Goal: Transaction & Acquisition: Purchase product/service

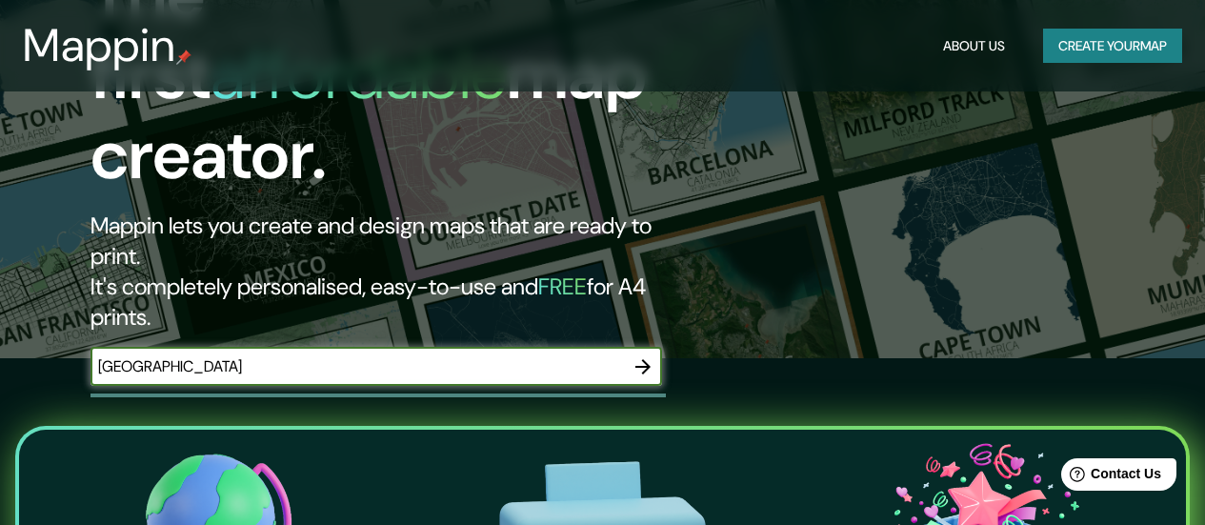
type input "[GEOGRAPHIC_DATA]"
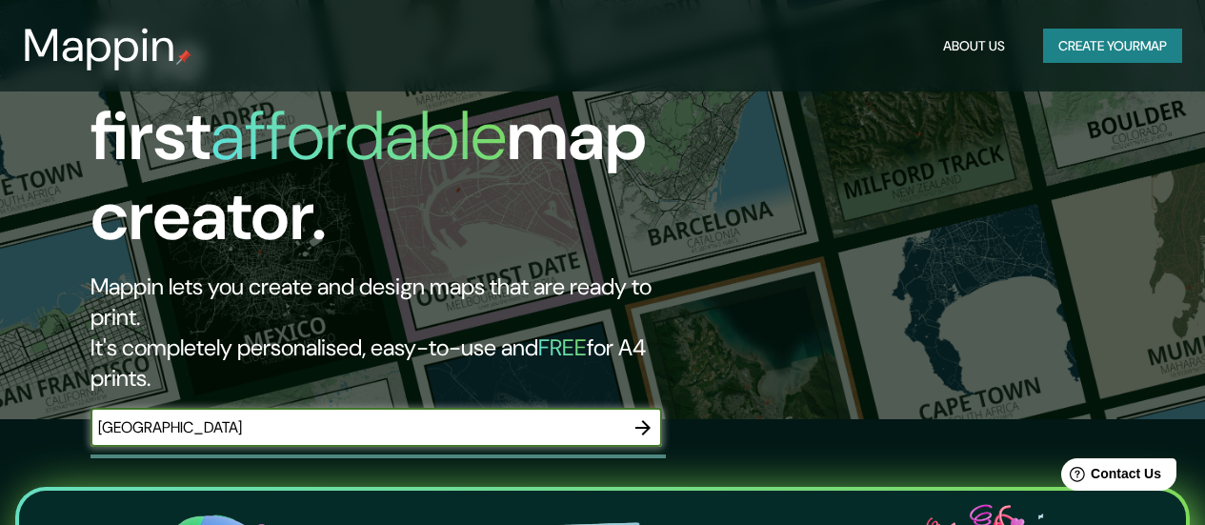
scroll to position [105, 0]
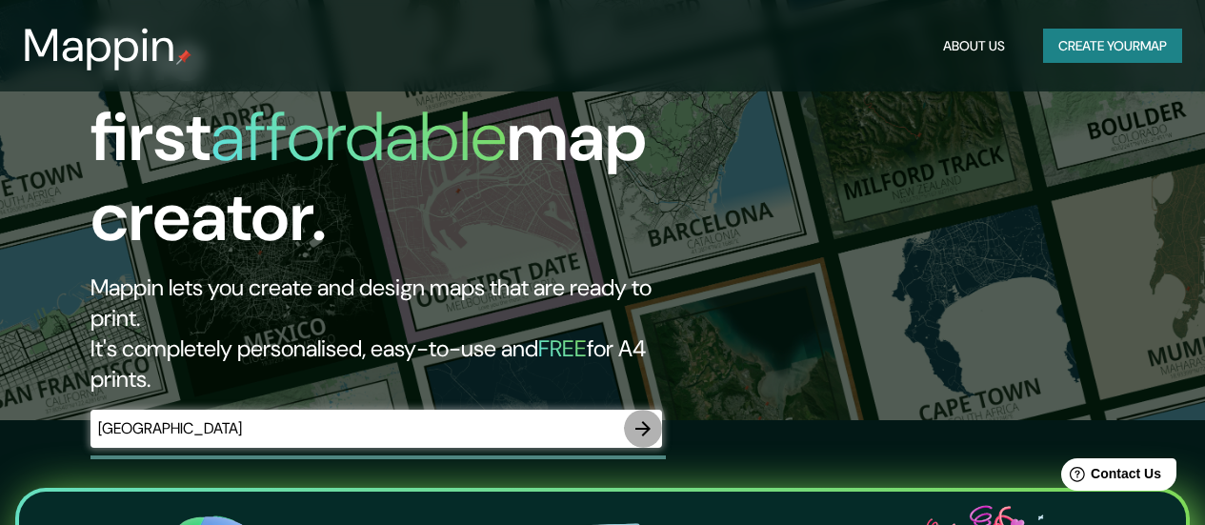
click at [649, 417] on icon "button" at bounding box center [643, 428] width 23 height 23
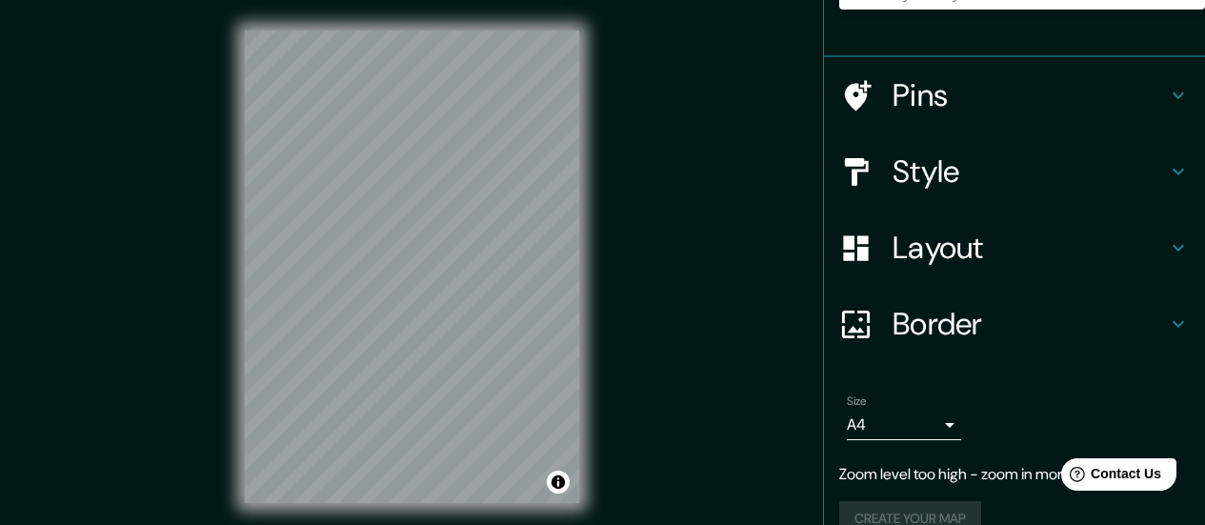
scroll to position [242, 0]
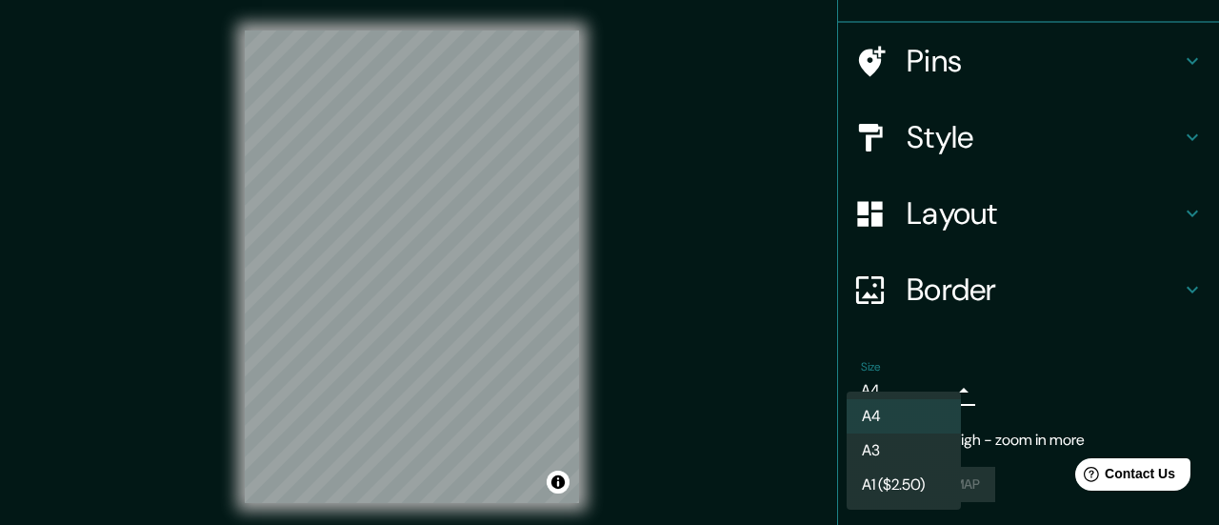
click at [938, 390] on body "Mappin Location Pins Style Layout Border Choose a border. Hint : you can make l…" at bounding box center [609, 262] width 1219 height 525
click at [938, 390] on div at bounding box center [609, 262] width 1219 height 525
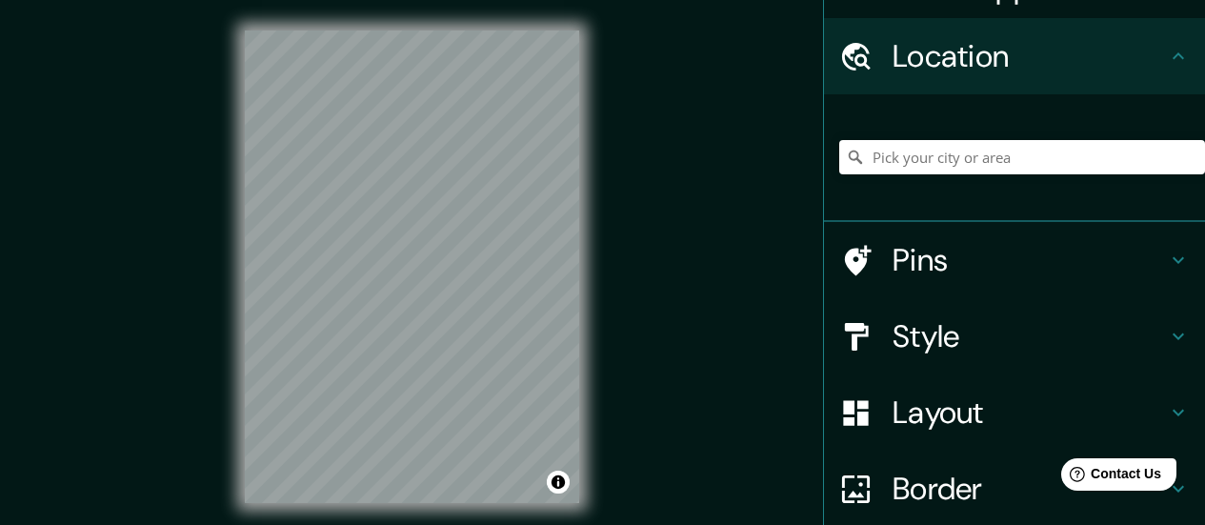
scroll to position [42, 0]
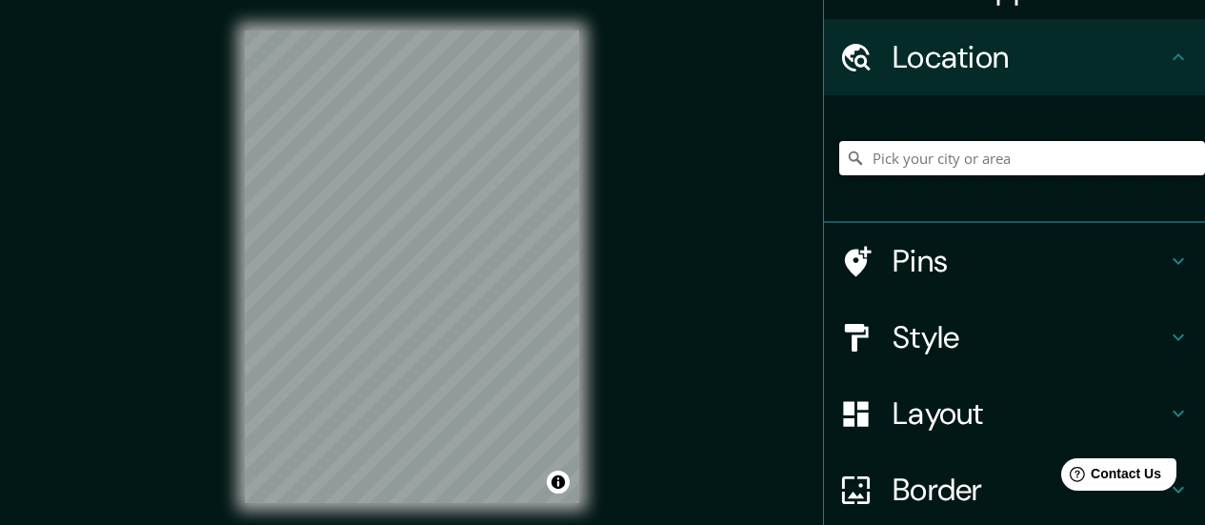
click at [949, 158] on input "Pick your city or area" at bounding box center [1022, 158] width 366 height 34
type input "[GEOGRAPHIC_DATA]"
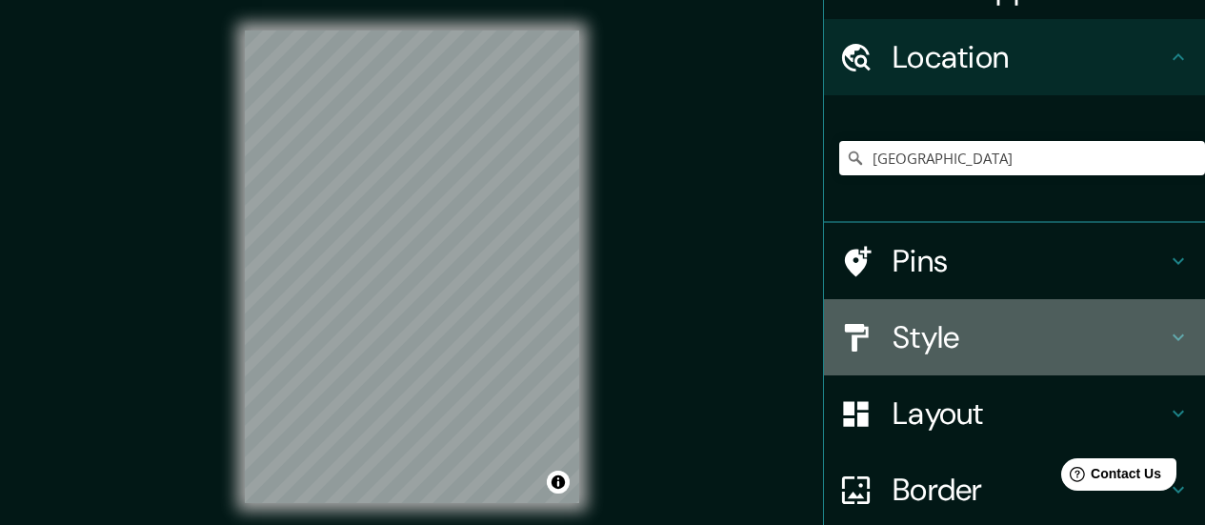
click at [944, 339] on h4 "Style" at bounding box center [1029, 337] width 274 height 38
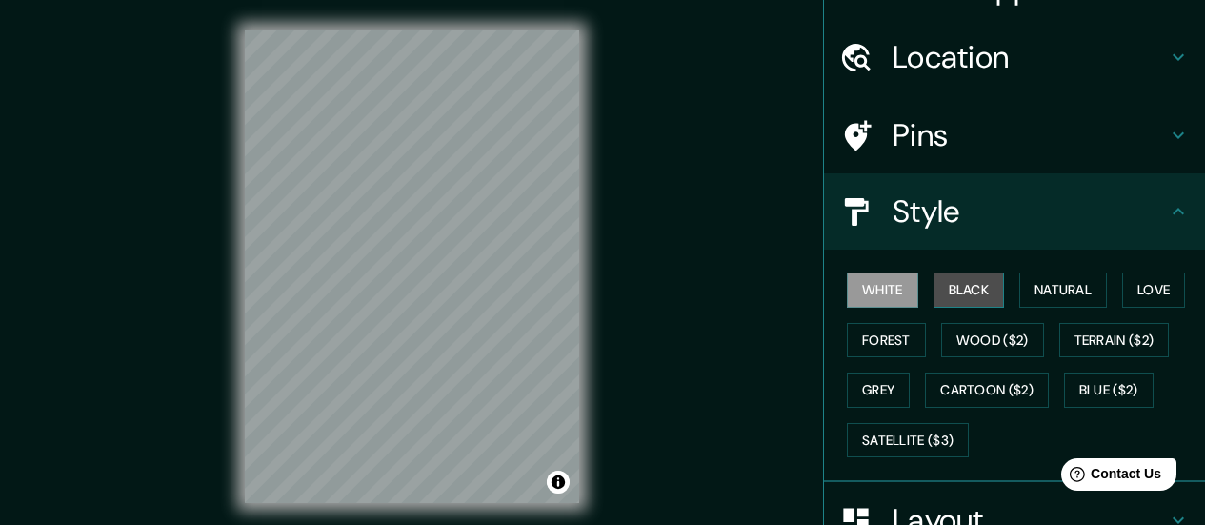
click at [970, 287] on button "Black" at bounding box center [968, 289] width 71 height 35
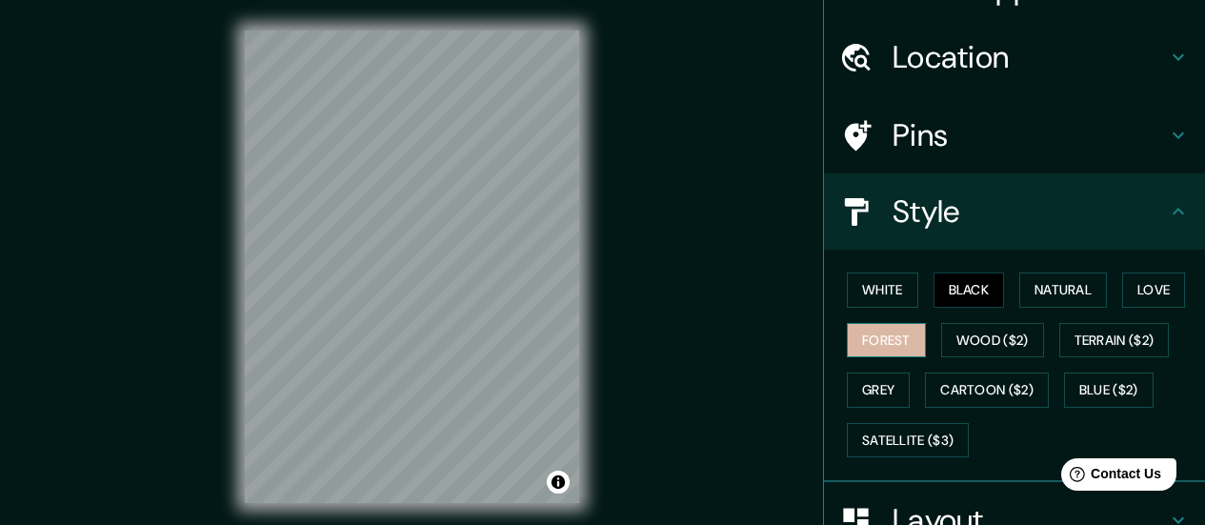
click at [894, 343] on button "Forest" at bounding box center [886, 340] width 79 height 35
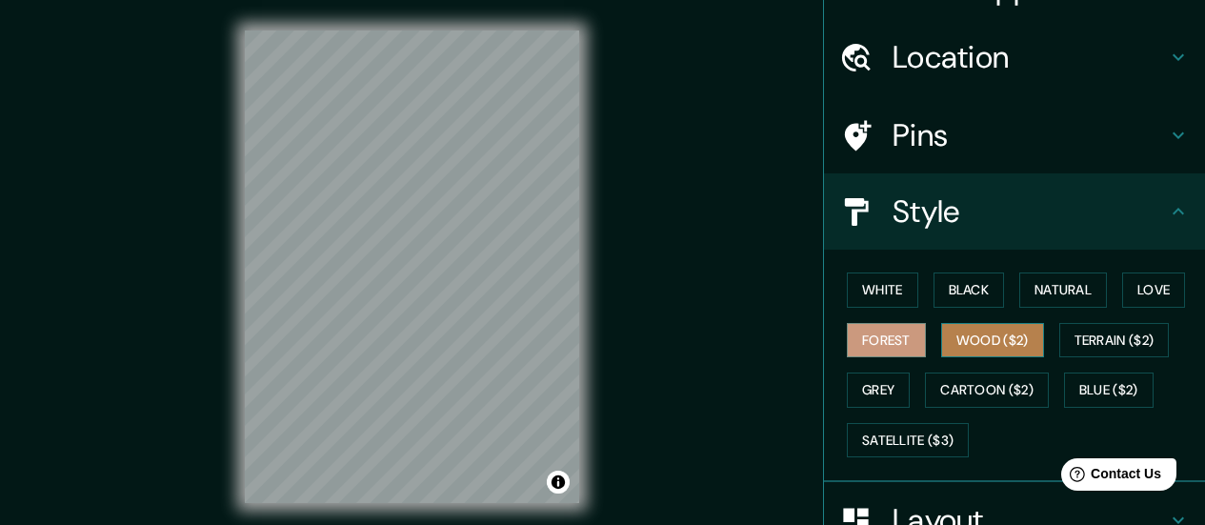
click at [973, 337] on button "Wood ($2)" at bounding box center [992, 340] width 103 height 35
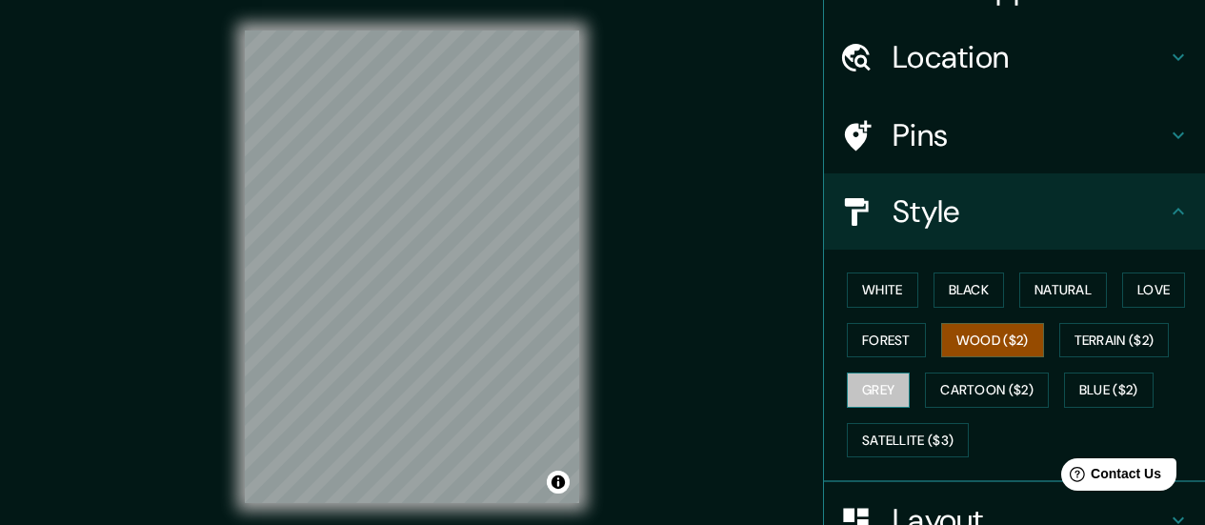
click at [887, 380] on button "Grey" at bounding box center [878, 389] width 63 height 35
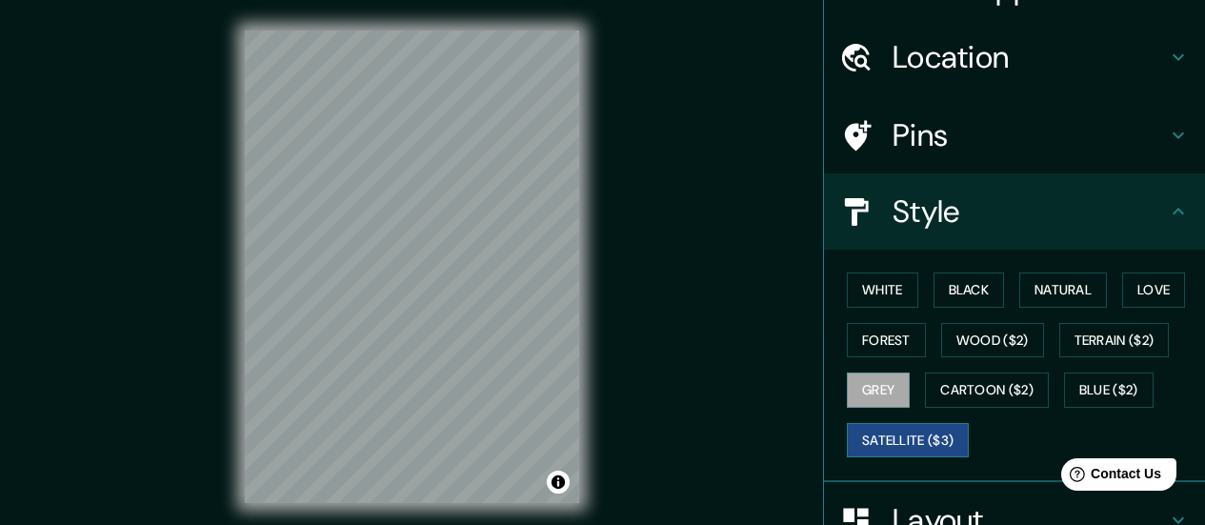
click at [887, 431] on button "Satellite ($3)" at bounding box center [908, 440] width 122 height 35
click at [1143, 287] on button "Love" at bounding box center [1153, 289] width 63 height 35
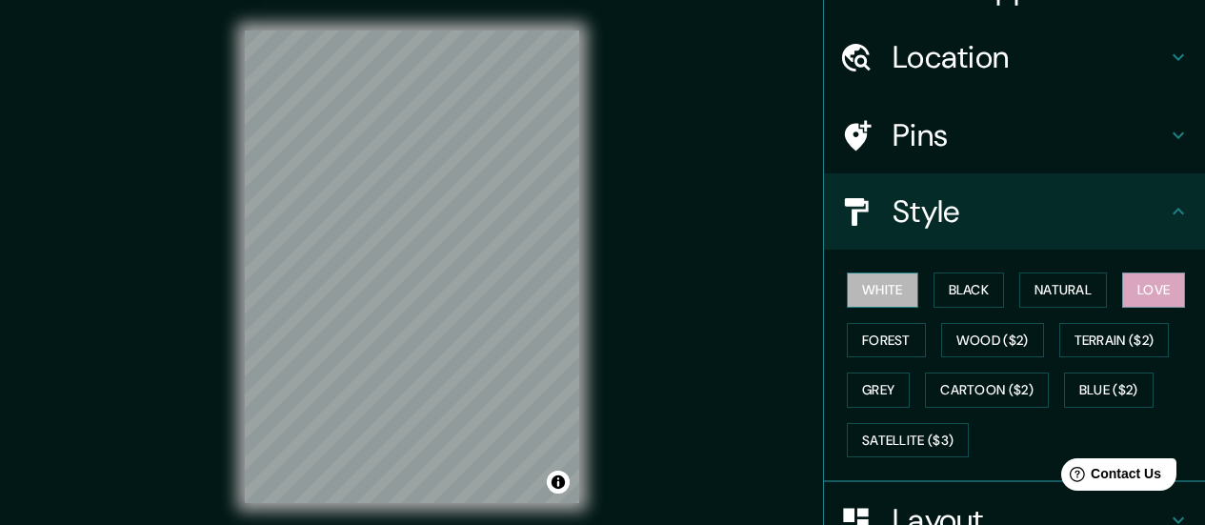
click at [875, 293] on button "White" at bounding box center [882, 289] width 71 height 35
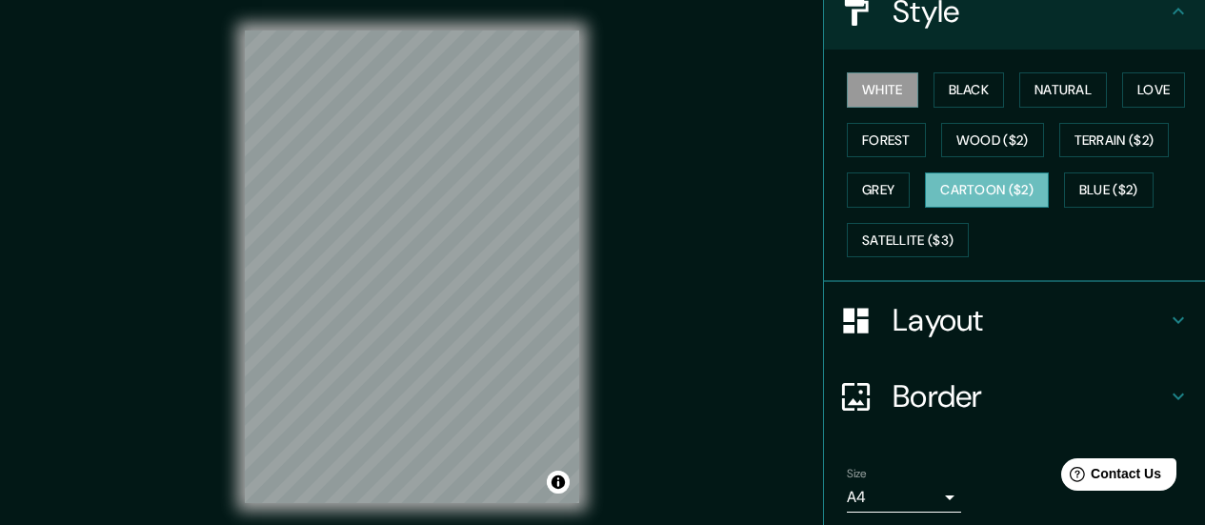
scroll to position [311, 0]
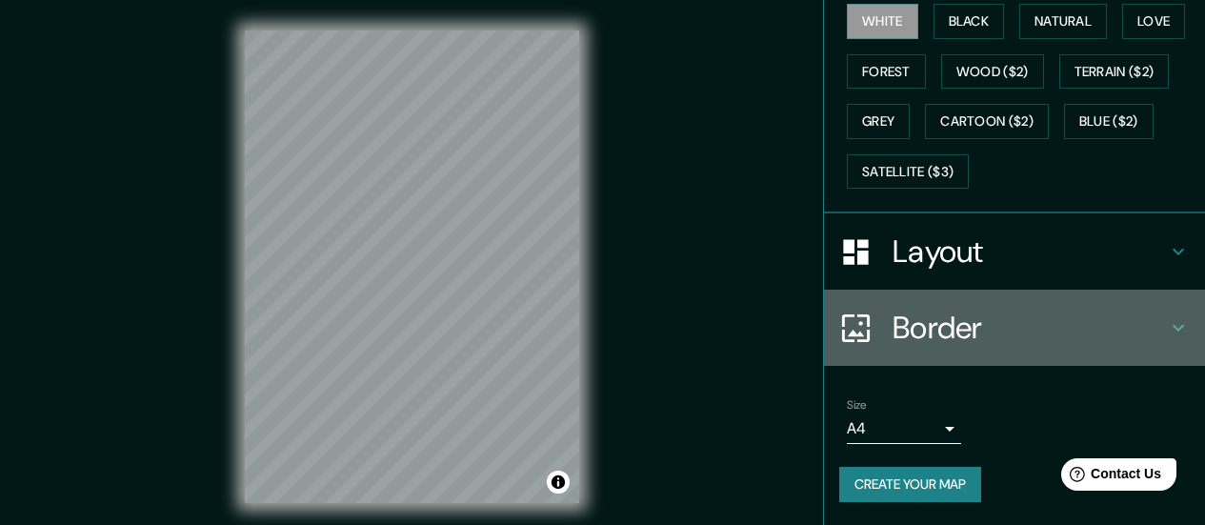
click at [1014, 314] on h4 "Border" at bounding box center [1029, 328] width 274 height 38
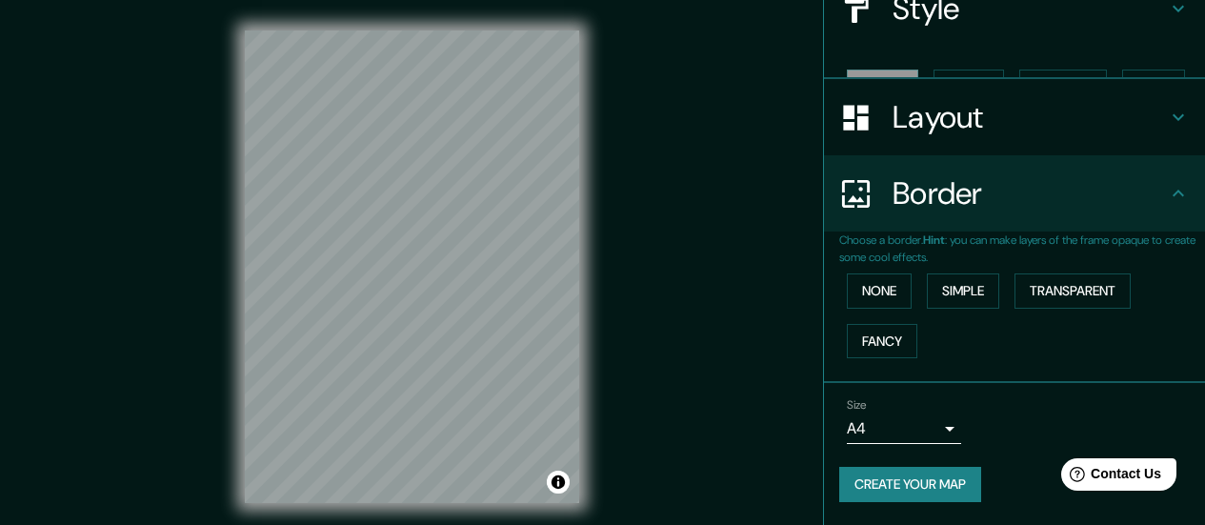
scroll to position [212, 0]
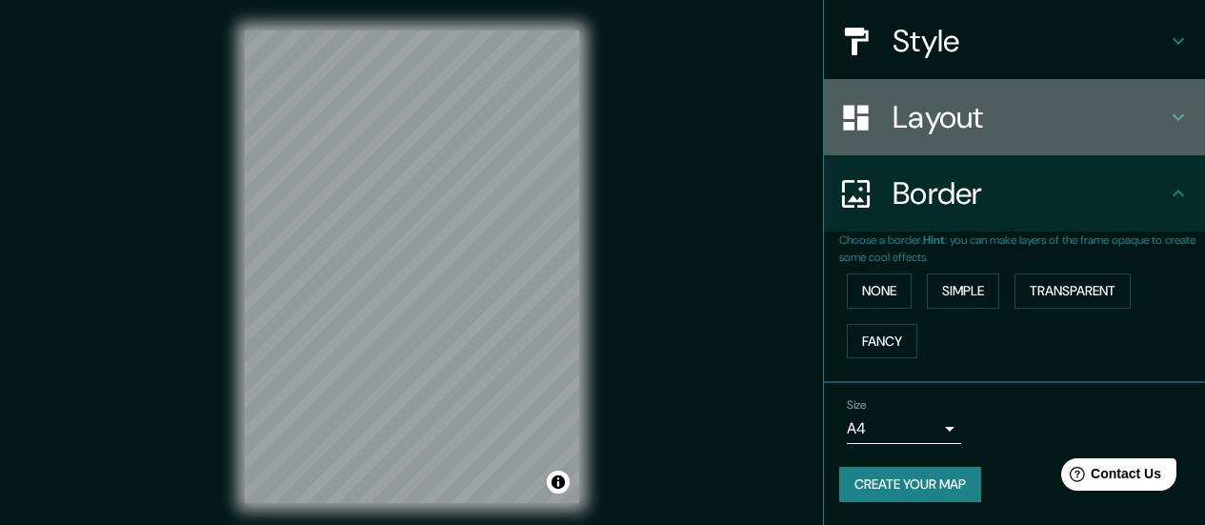
click at [1060, 121] on h4 "Layout" at bounding box center [1029, 117] width 274 height 38
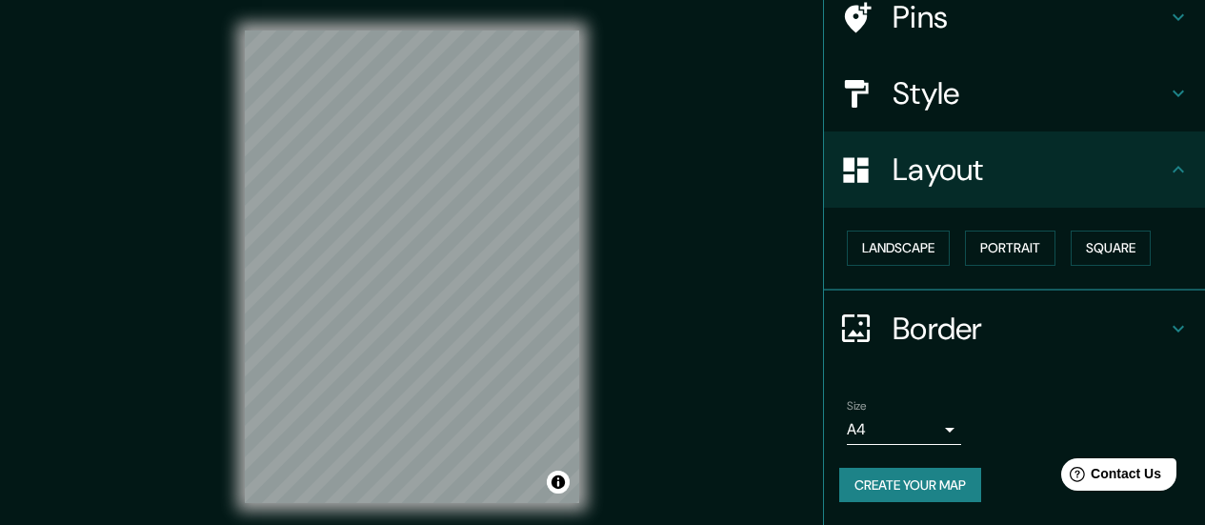
scroll to position [160, 0]
click at [932, 237] on button "Landscape" at bounding box center [898, 248] width 103 height 35
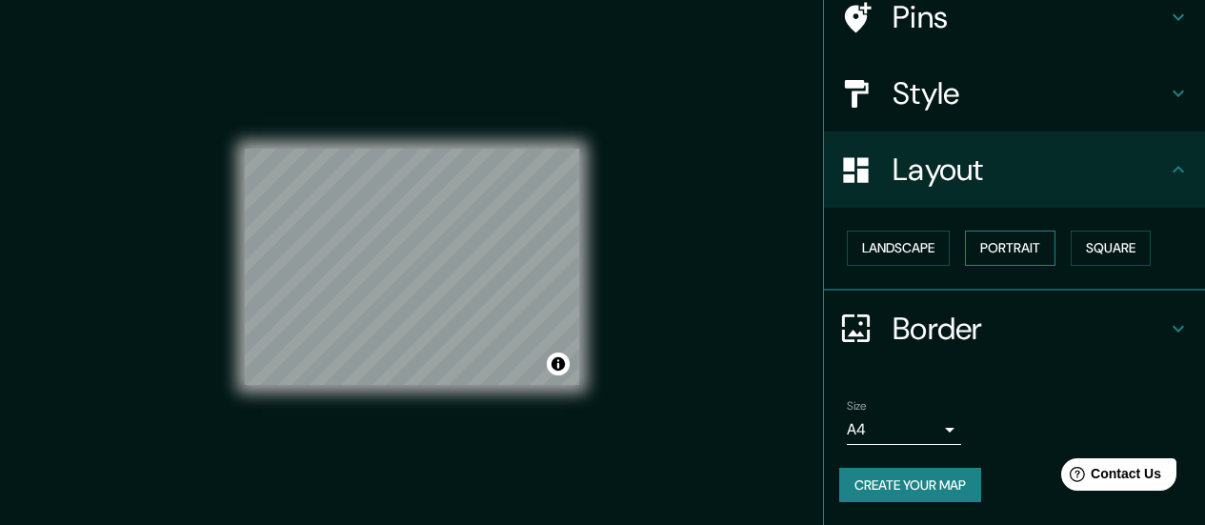
click at [972, 238] on button "Portrait" at bounding box center [1010, 248] width 90 height 35
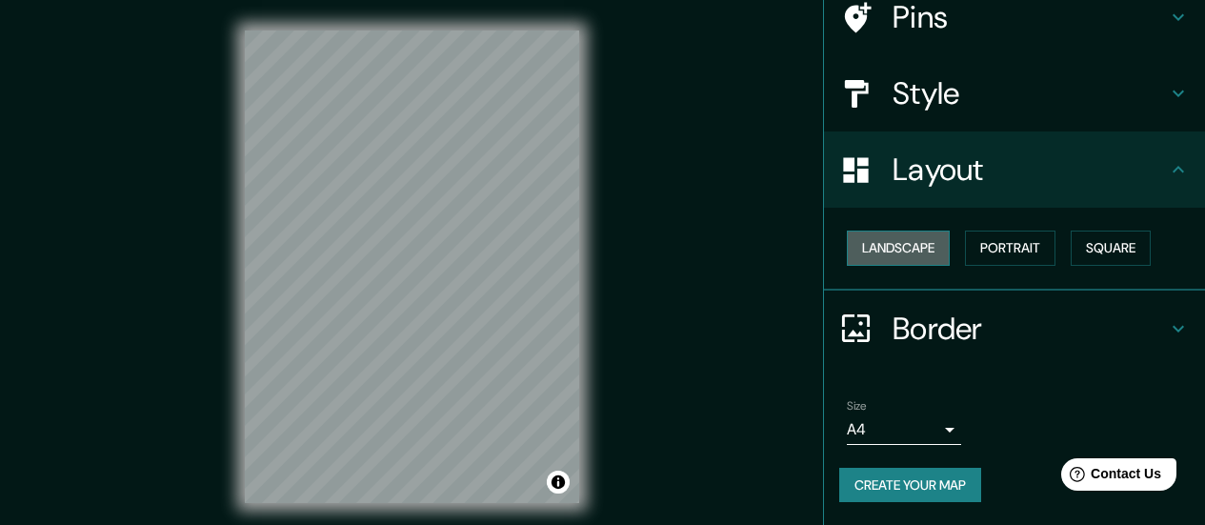
click at [905, 244] on button "Landscape" at bounding box center [898, 248] width 103 height 35
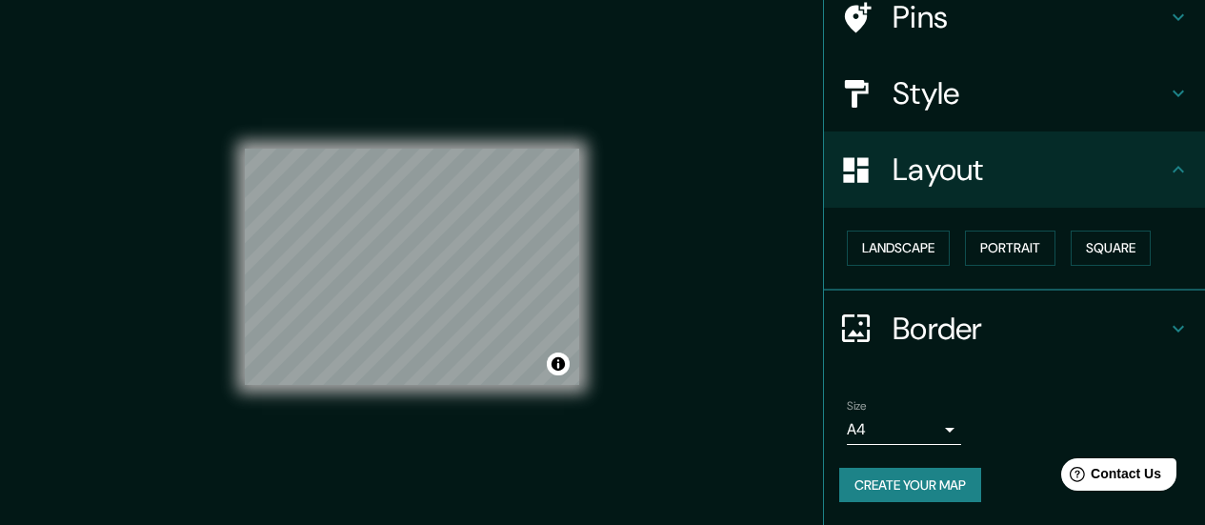
scroll to position [39, 0]
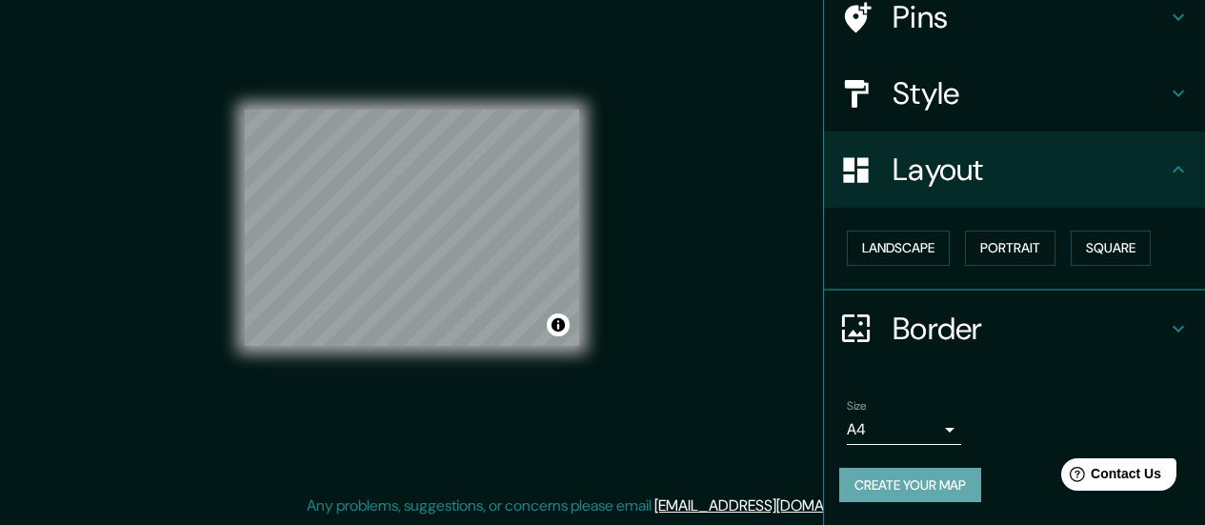
click at [926, 491] on button "Create your map" at bounding box center [910, 485] width 142 height 35
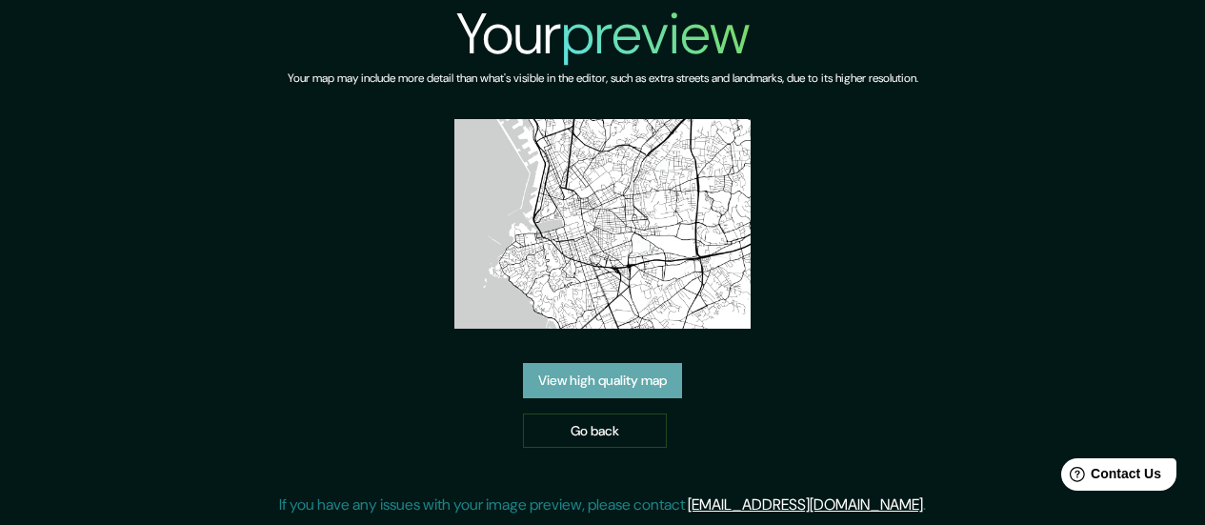
click at [629, 389] on link "View high quality map" at bounding box center [602, 380] width 159 height 35
